Goal: Information Seeking & Learning: Learn about a topic

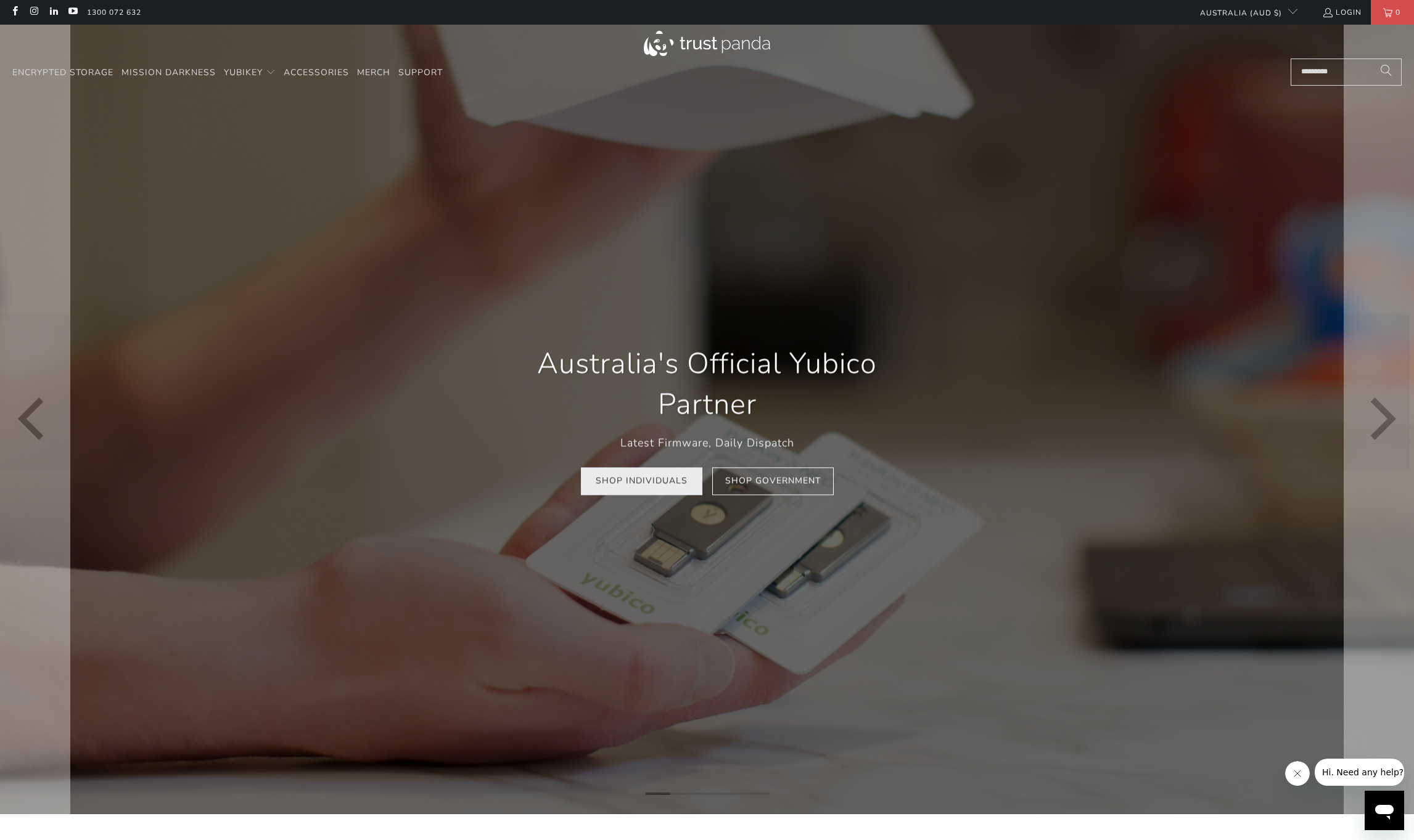
click at [636, 487] on link "Shop Individuals" at bounding box center [641, 481] width 121 height 28
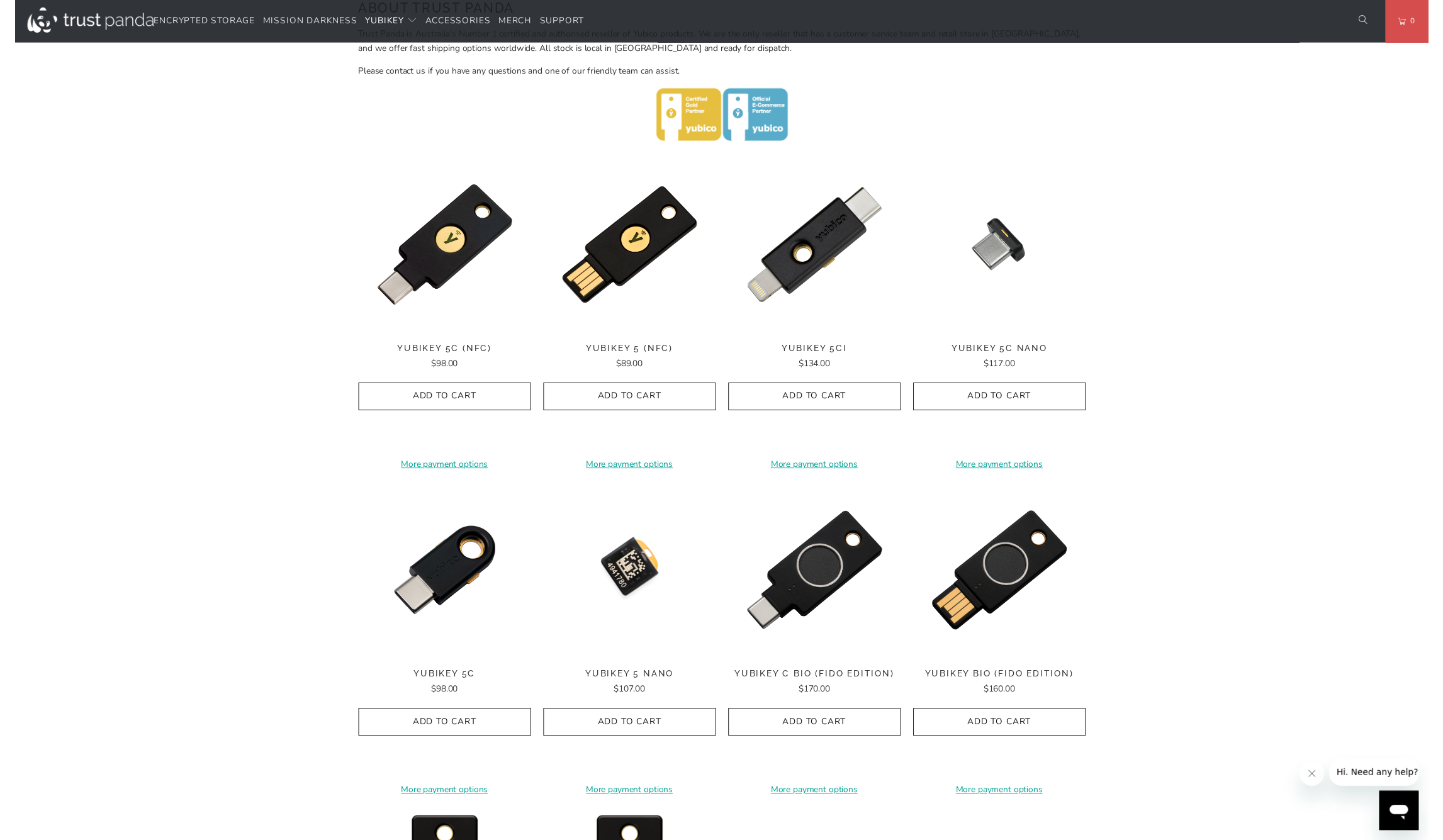
scroll to position [531, 0]
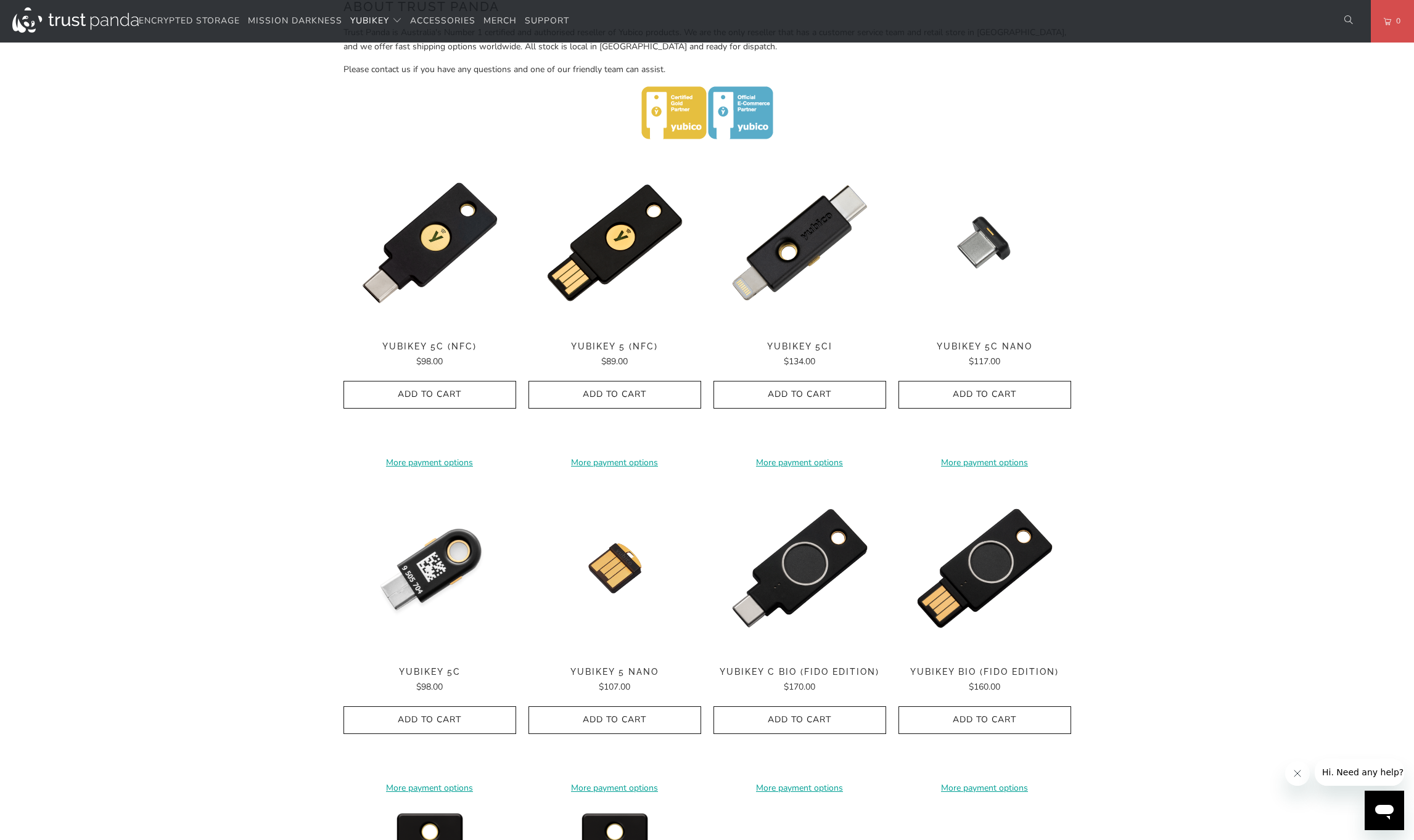
click at [438, 616] on img at bounding box center [430, 568] width 173 height 173
click at [210, 317] on div "Home / YubiKey for Businesses and Professionals YubiKey 5 Series Multi-protocol…" at bounding box center [707, 363] width 1414 height 1579
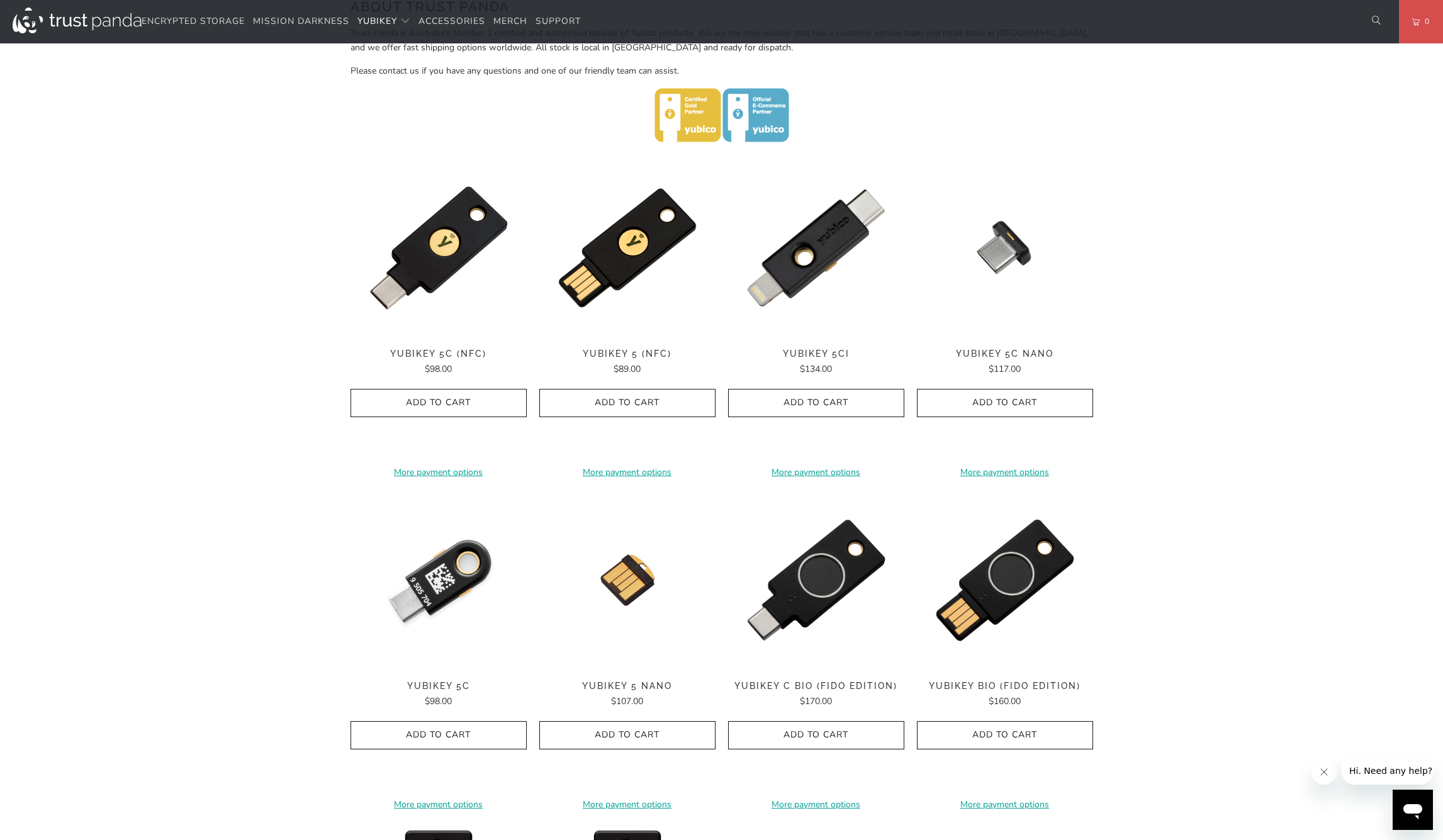
click at [1212, 695] on div "Home / YubiKey for Businesses and Professionals YubiKey 5 Series Multi-protocol…" at bounding box center [721, 370] width 1443 height 1612
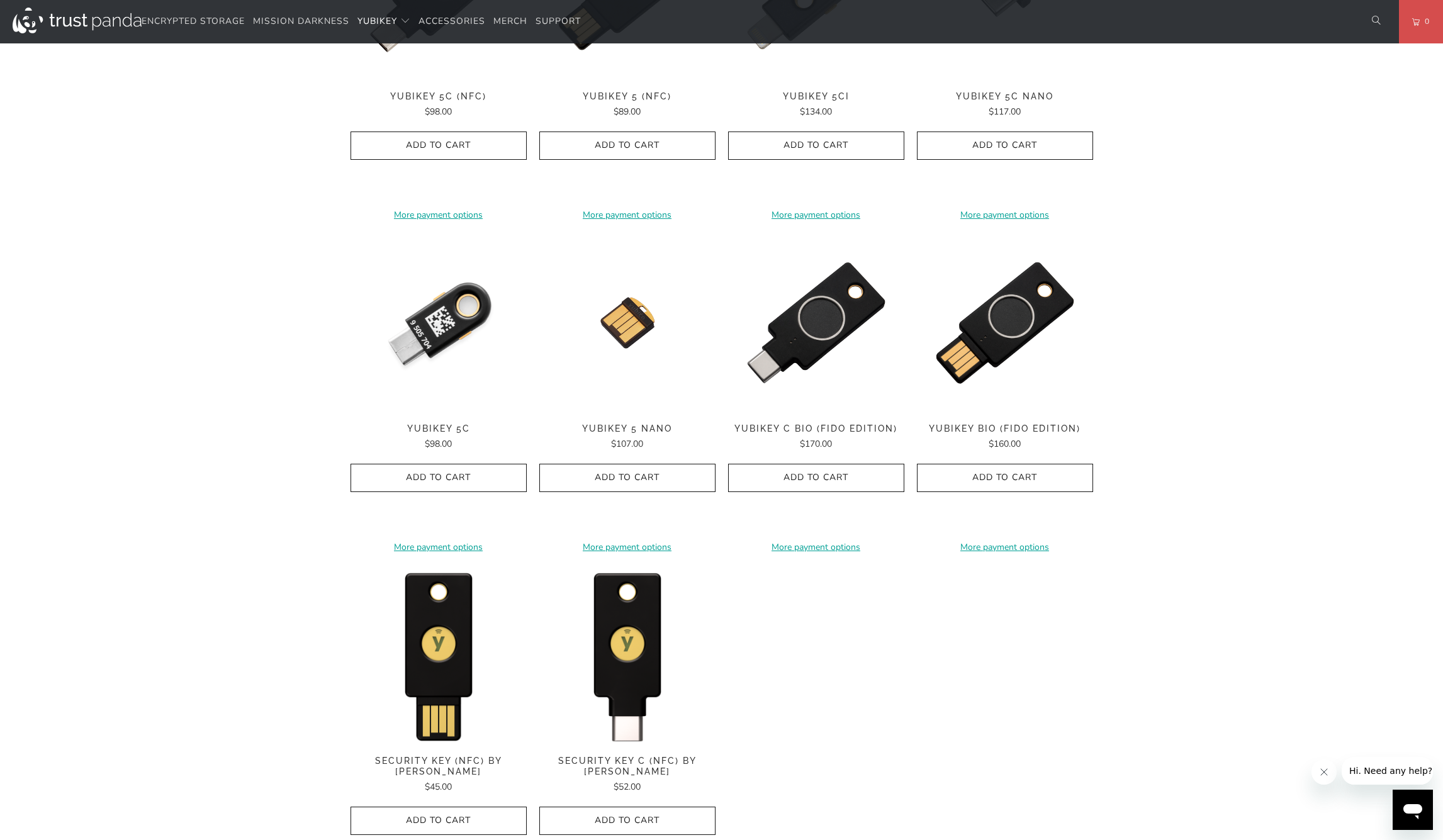
scroll to position [516, 0]
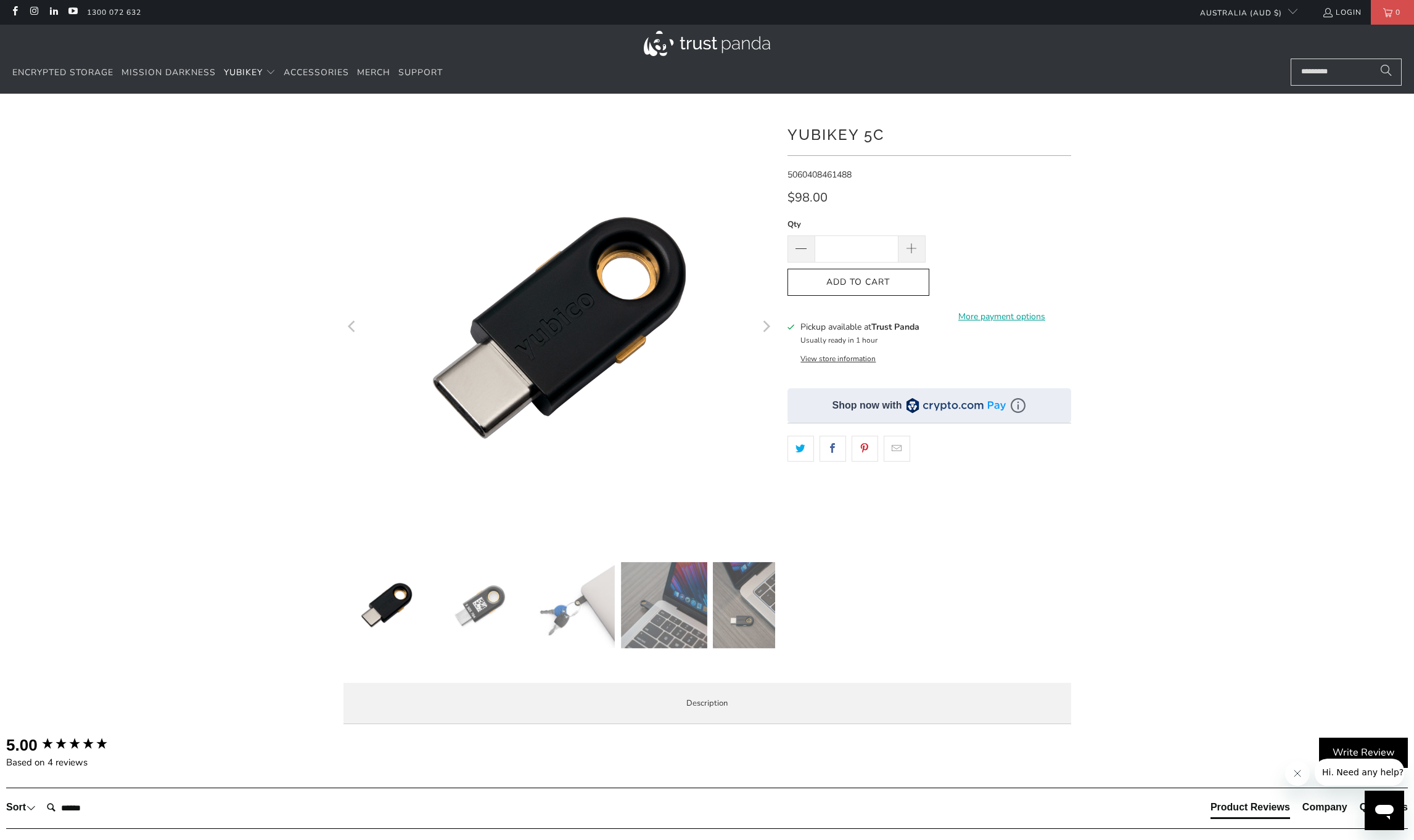
click at [483, 625] on img at bounding box center [479, 605] width 86 height 86
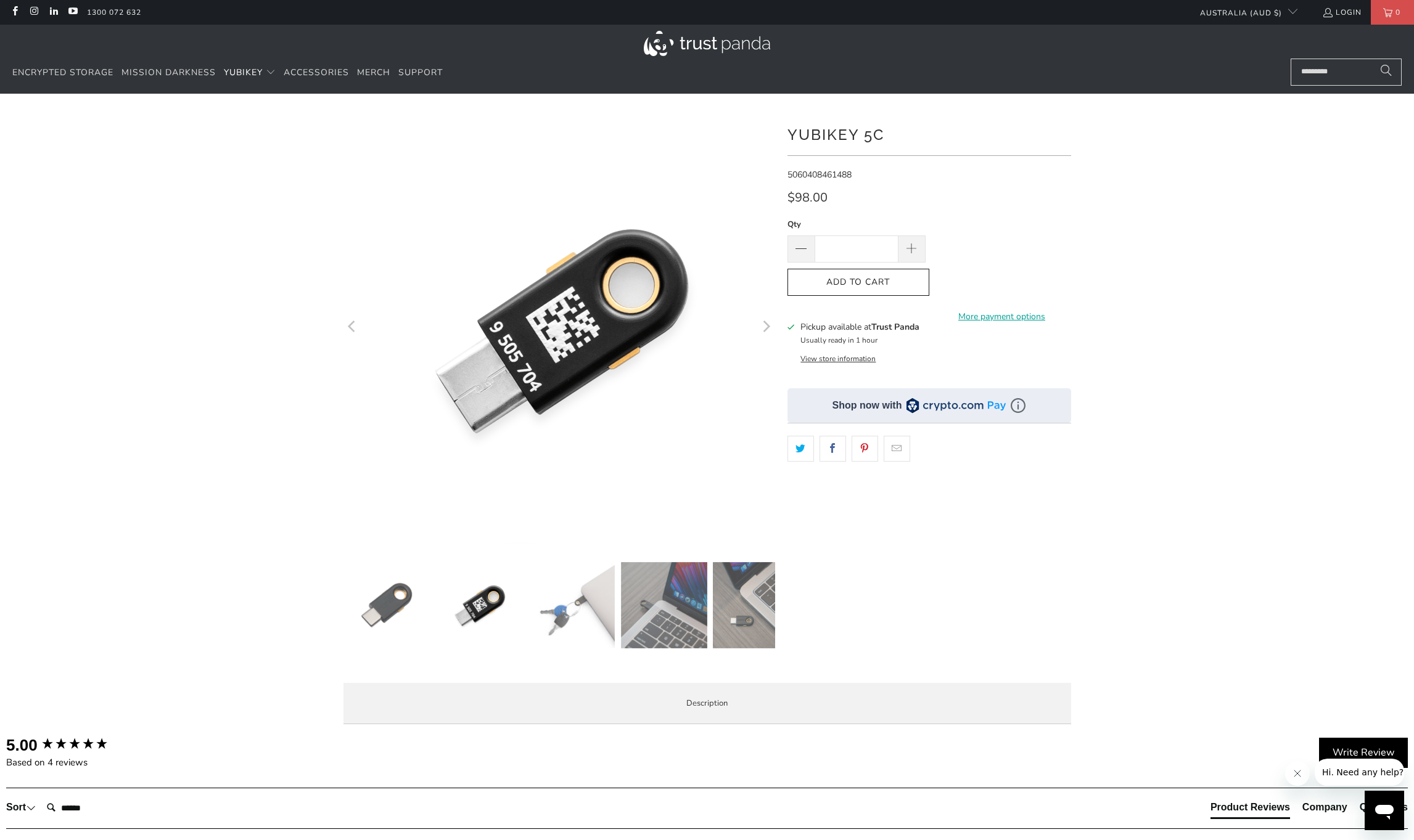
click at [578, 612] on img at bounding box center [572, 605] width 86 height 86
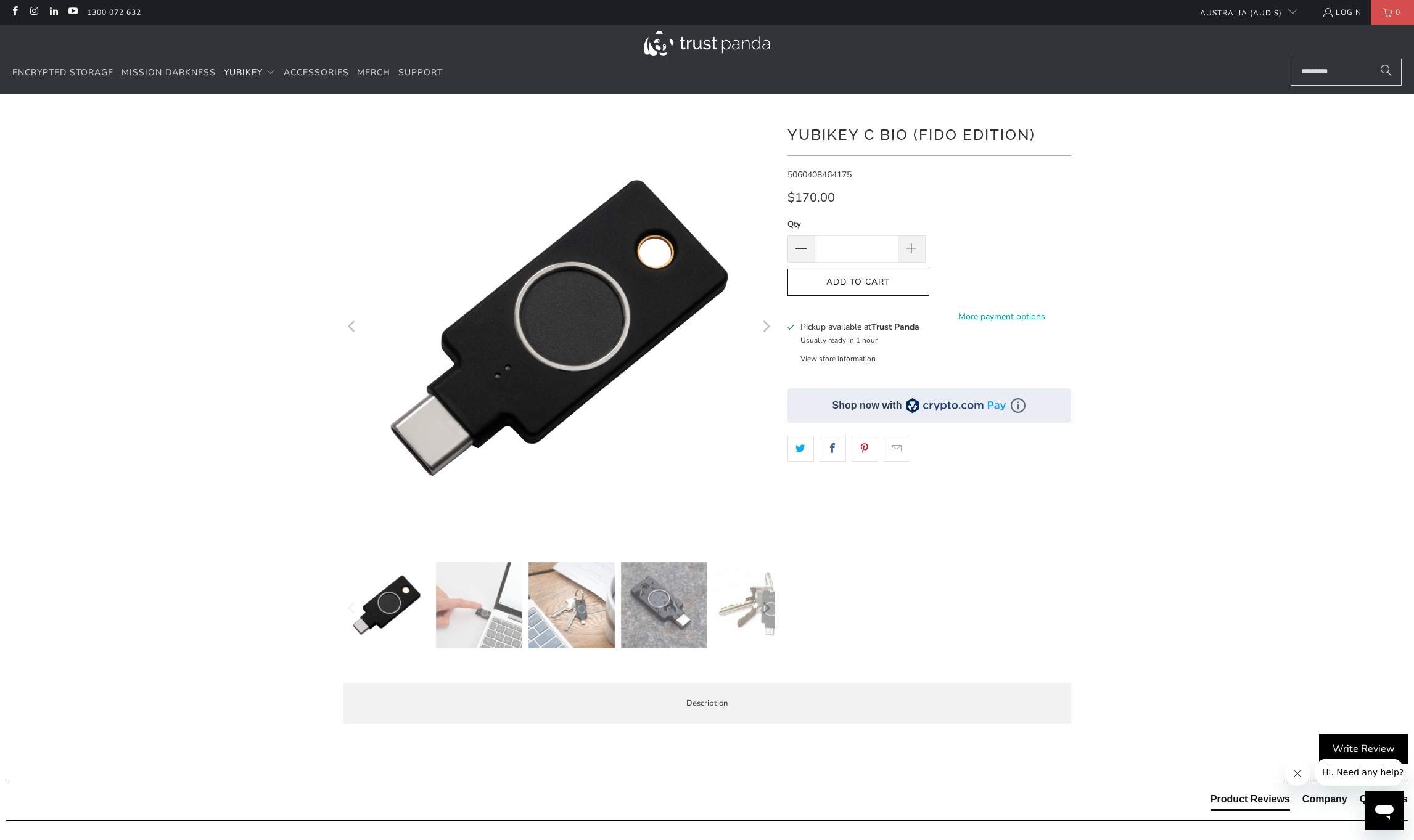
click at [654, 616] on img at bounding box center [664, 605] width 86 height 86
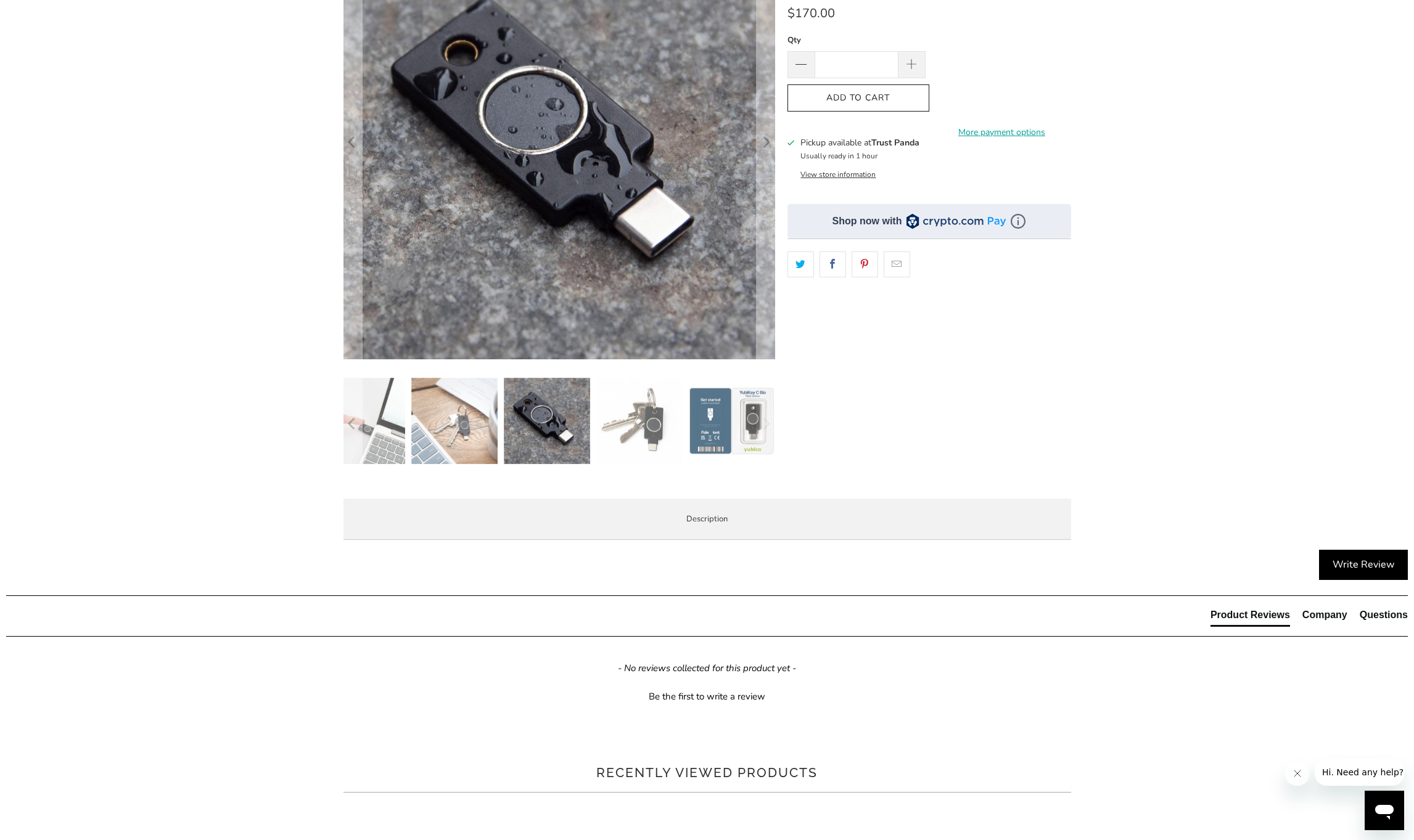
scroll to position [582, 0]
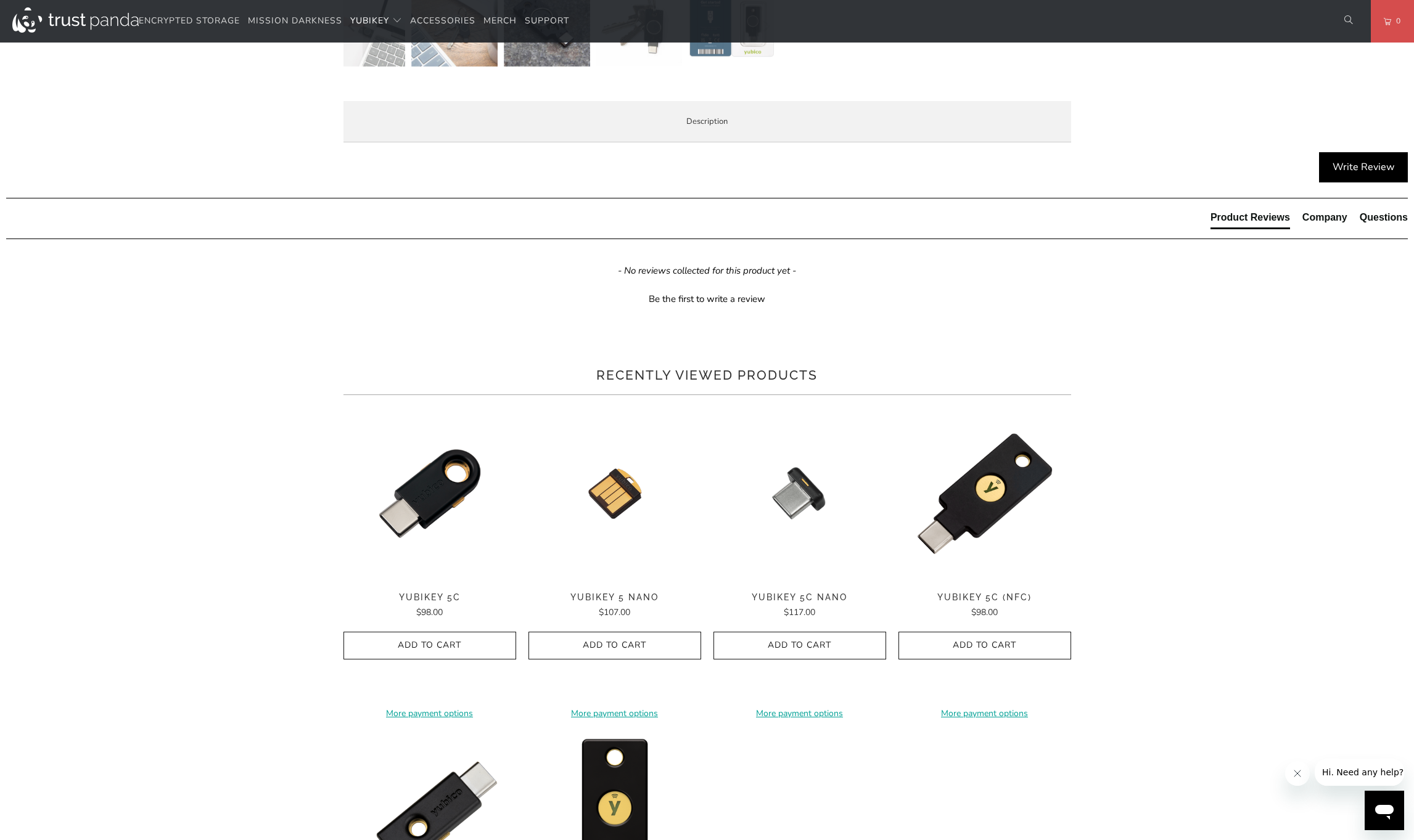
click at [0, 0] on span "Specifications" at bounding box center [0, 0] width 0 height 0
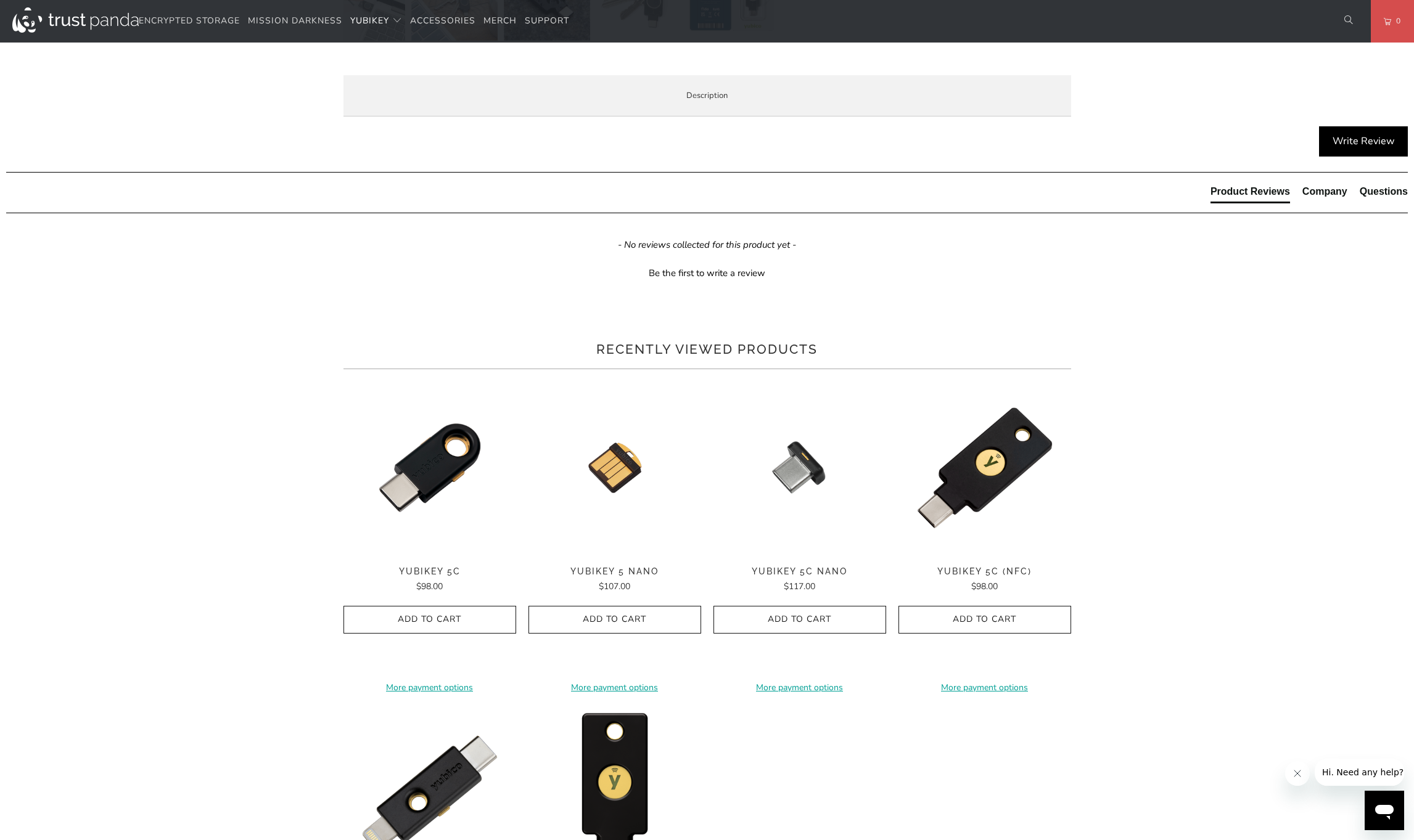
scroll to position [1041, 0]
